Goal: Entertainment & Leisure: Consume media (video, audio)

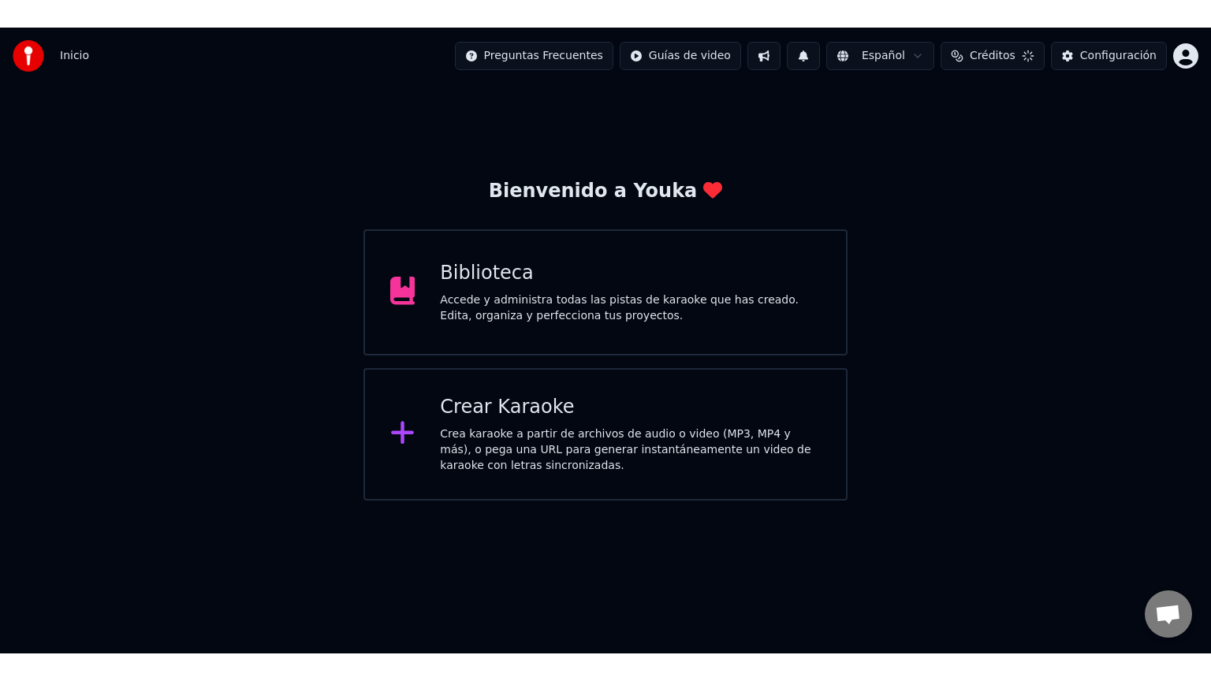
scroll to position [817, 0]
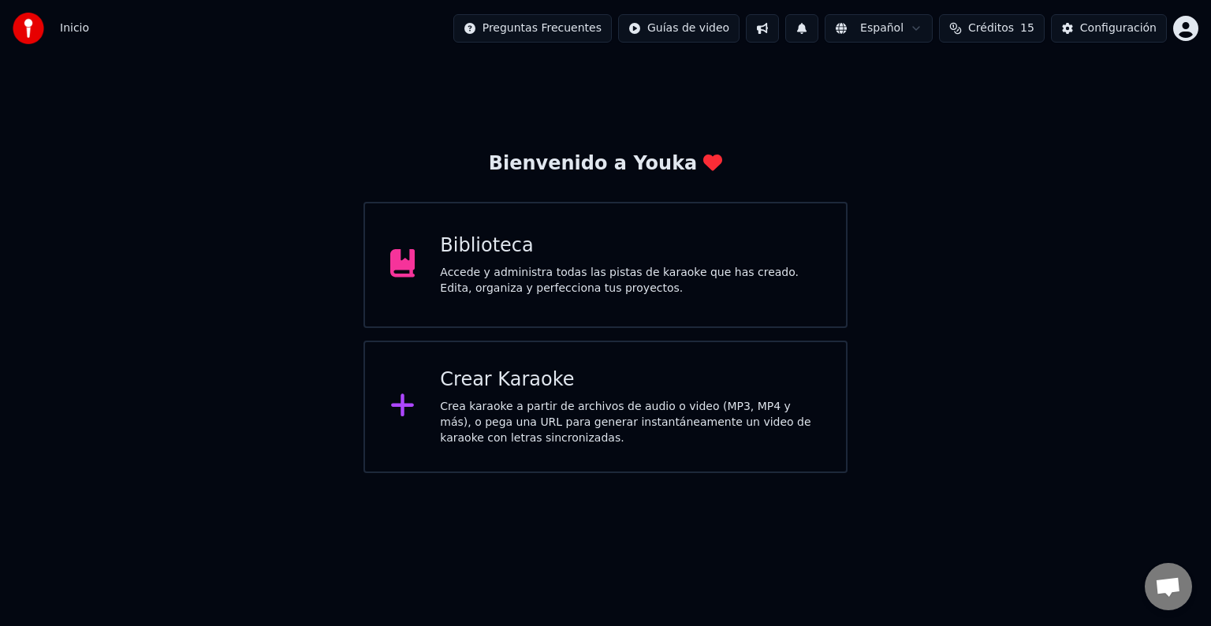
click at [519, 304] on div "Biblioteca Accede y administra todas las pistas de karaoke que has creado. Edit…" at bounding box center [605, 265] width 484 height 126
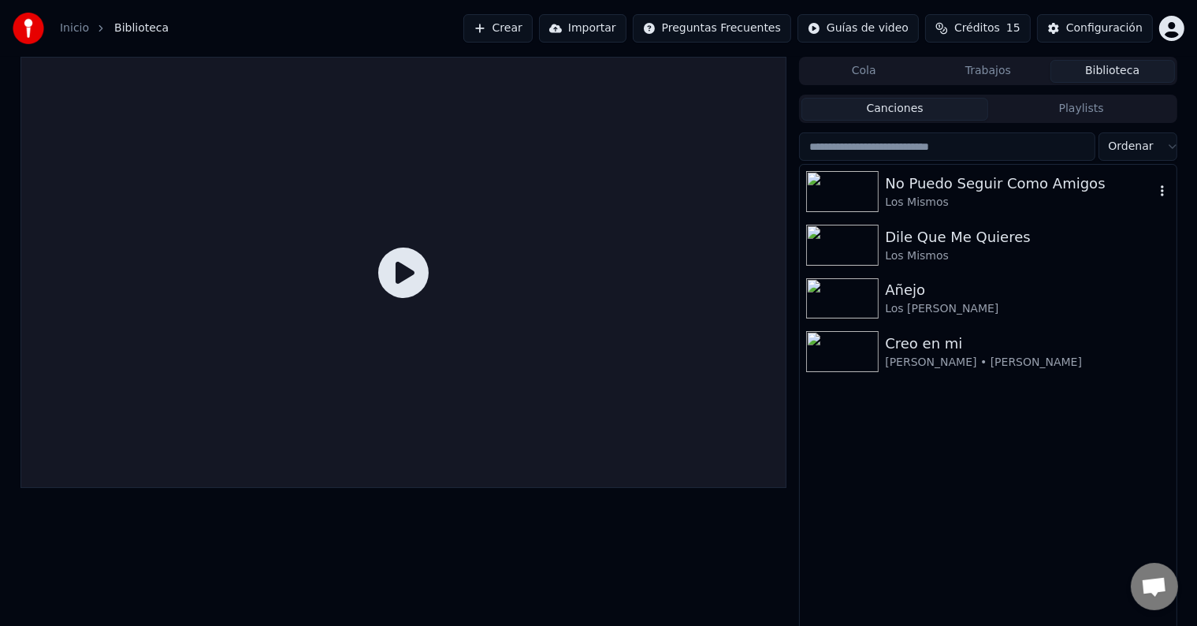
click at [933, 195] on div "Los Mismos" at bounding box center [1019, 203] width 269 height 16
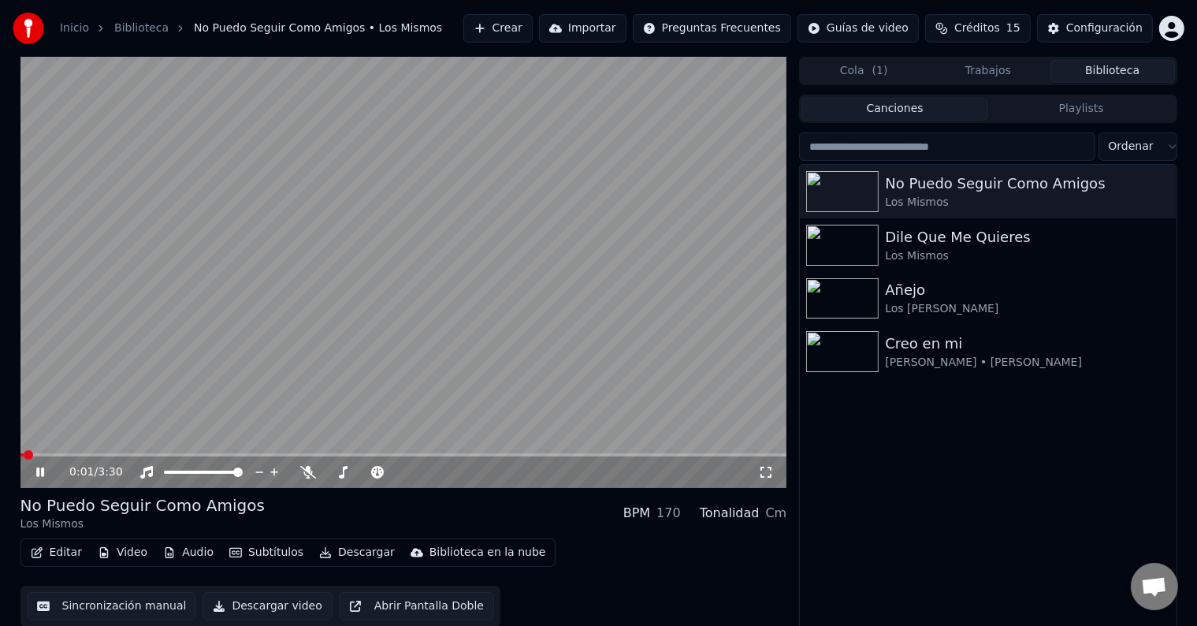
click at [41, 474] on icon at bounding box center [40, 471] width 8 height 9
click at [24, 456] on span at bounding box center [28, 454] width 9 height 9
click at [761, 474] on icon at bounding box center [766, 472] width 11 height 11
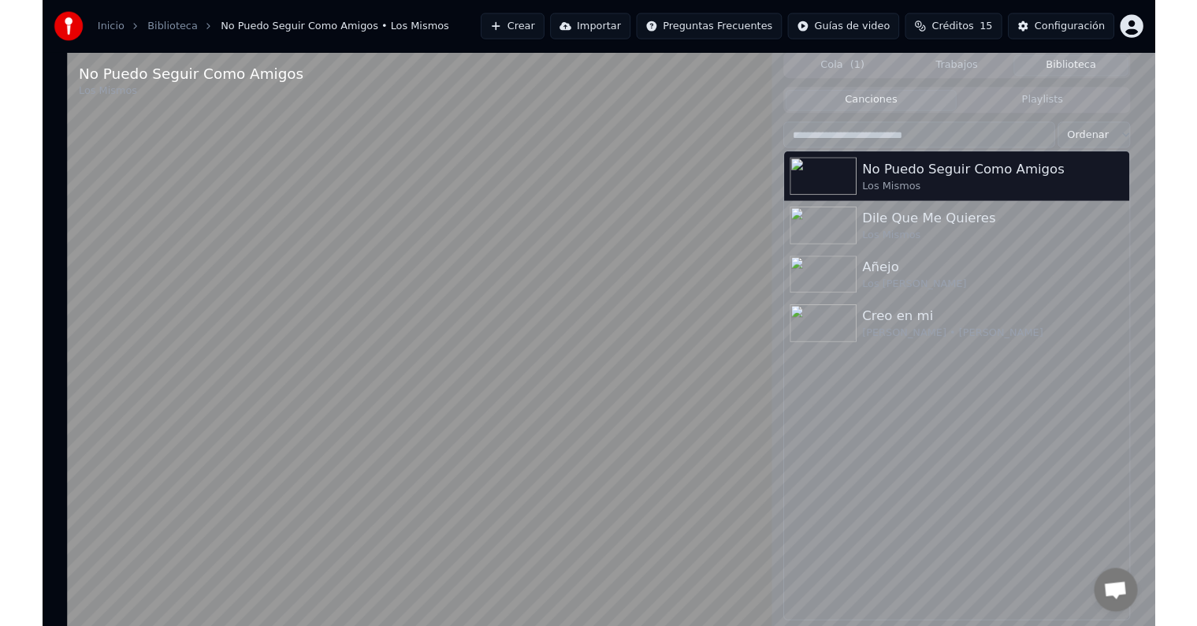
scroll to position [649, 0]
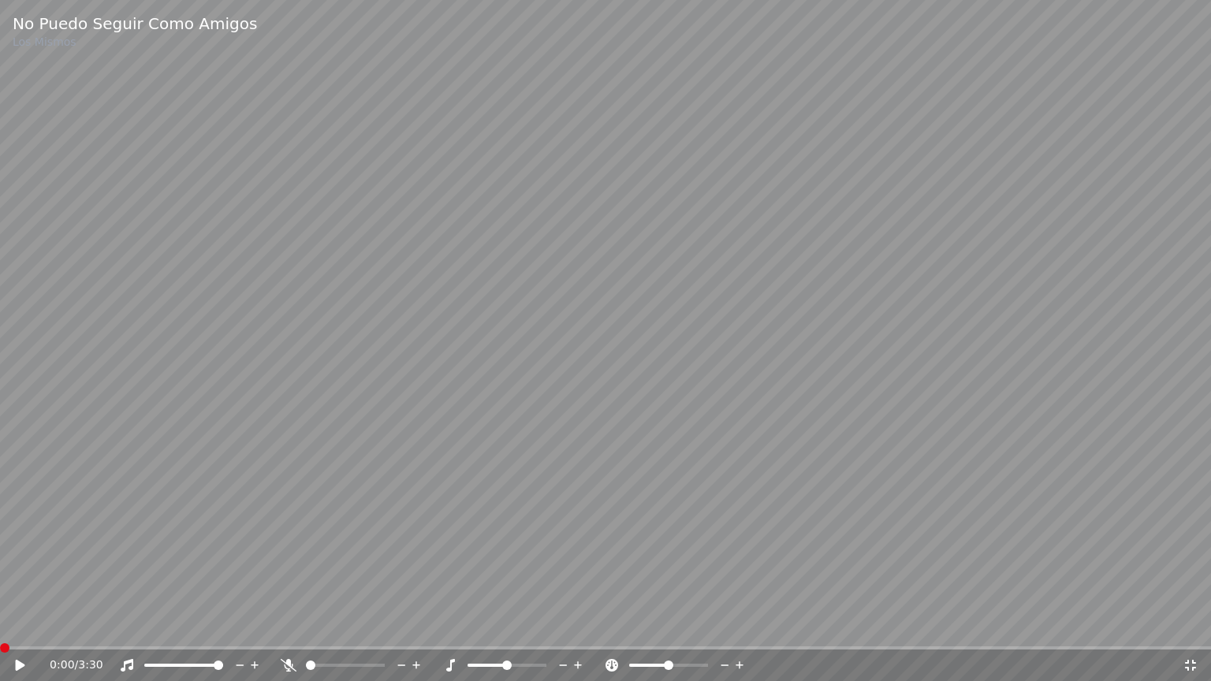
click at [1149, 419] on video at bounding box center [605, 340] width 1211 height 681
click at [20, 625] on icon at bounding box center [31, 665] width 37 height 13
click at [0, 625] on span at bounding box center [4, 647] width 9 height 9
click at [1188, 625] on icon at bounding box center [1190, 665] width 11 height 11
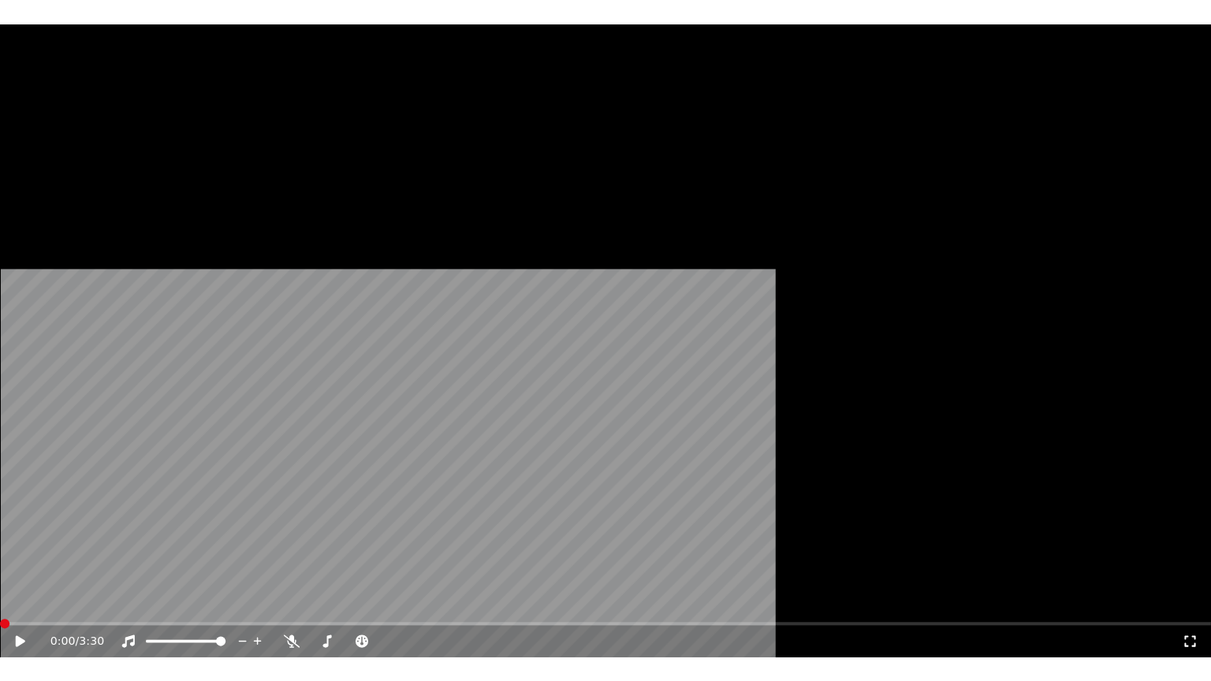
scroll to position [817, 0]
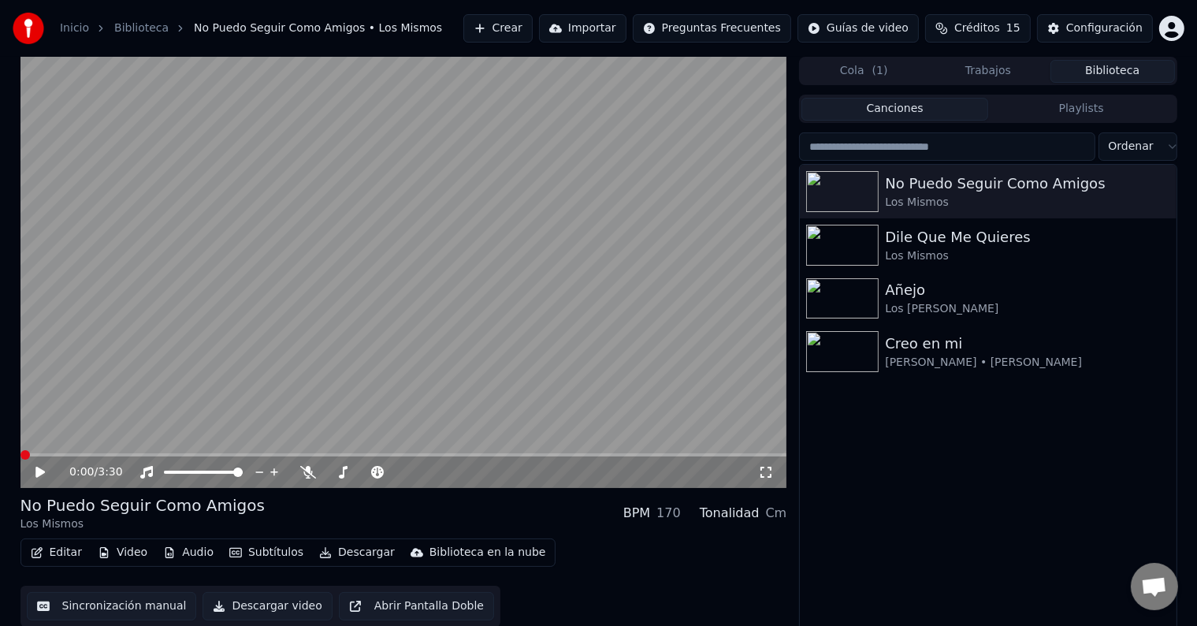
click at [765, 473] on icon at bounding box center [766, 472] width 16 height 13
